Goal: Task Accomplishment & Management: Complete application form

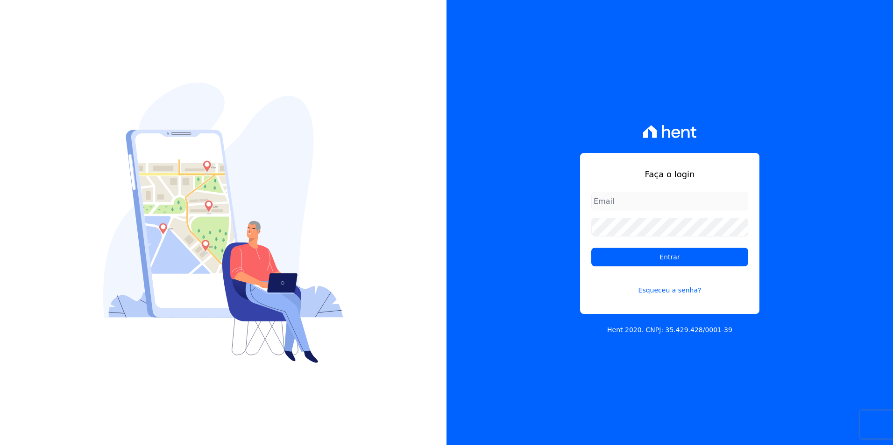
click at [686, 298] on form "Entrar Esqueceu a senha?" at bounding box center [669, 249] width 157 height 115
click at [665, 289] on link "Esqueceu a senha?" at bounding box center [669, 284] width 157 height 21
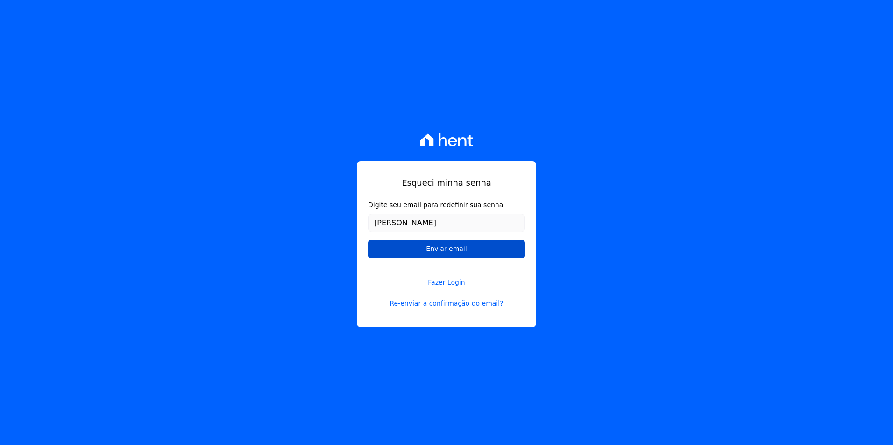
type input "[EMAIL_ADDRESS][DOMAIN_NAME]"
click at [497, 251] on input "Enviar email" at bounding box center [446, 249] width 157 height 19
click at [422, 255] on input "Enviar email" at bounding box center [446, 249] width 157 height 19
click at [443, 252] on input "Enviar email" at bounding box center [446, 249] width 157 height 19
click at [438, 303] on link "Re-enviar a confirmação do email?" at bounding box center [446, 304] width 157 height 10
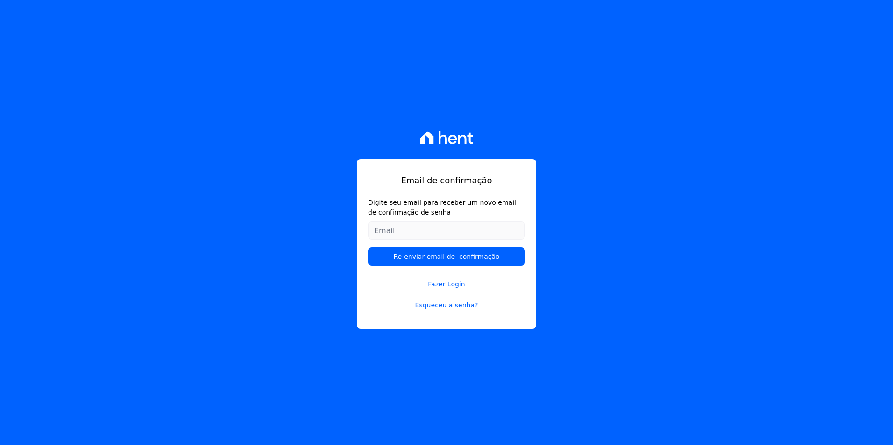
click at [450, 237] on input "Digite seu email para receber um novo email de confirmação de senha" at bounding box center [446, 230] width 157 height 19
type input "[EMAIL_ADDRESS][DOMAIN_NAME]"
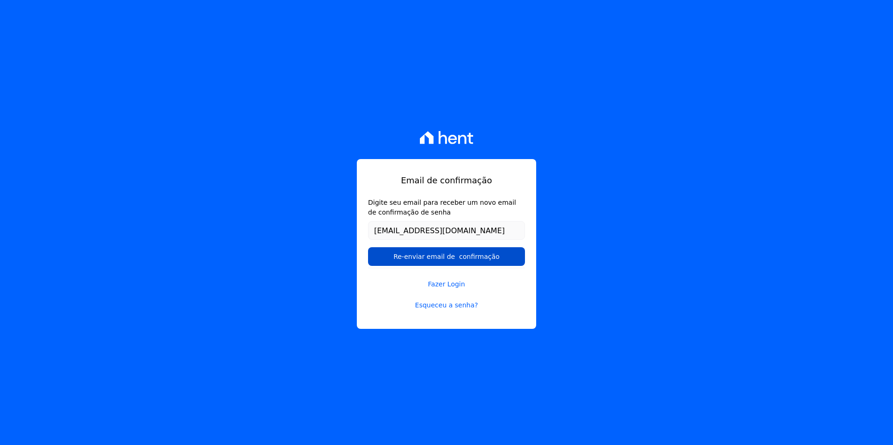
click at [431, 257] on input "Re-enviar email de confirmação" at bounding box center [446, 256] width 157 height 19
click at [427, 258] on input "Re-enviar email de confirmação" at bounding box center [446, 256] width 157 height 19
